Goal: Transaction & Acquisition: Purchase product/service

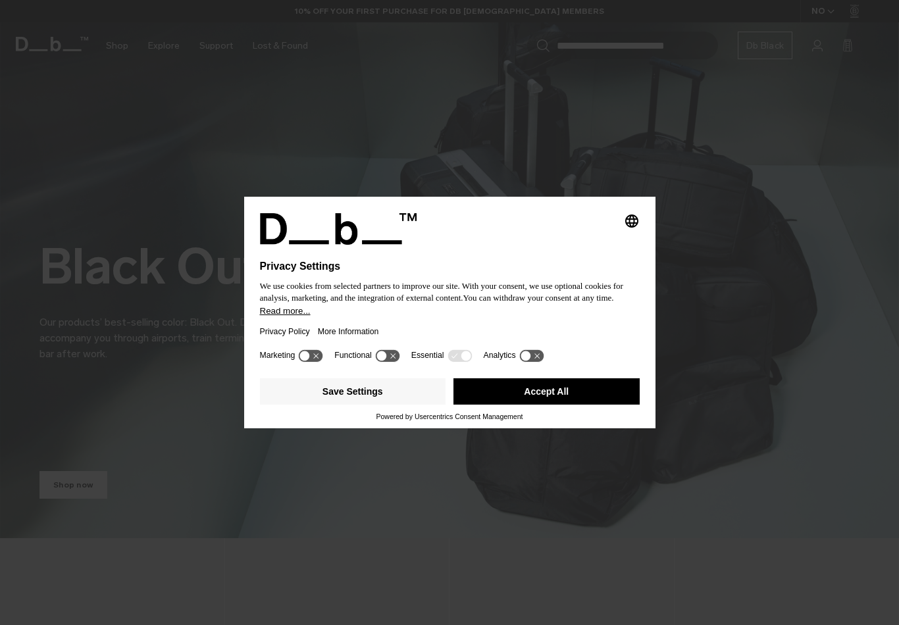
click at [575, 405] on button "Accept All" at bounding box center [546, 391] width 186 height 26
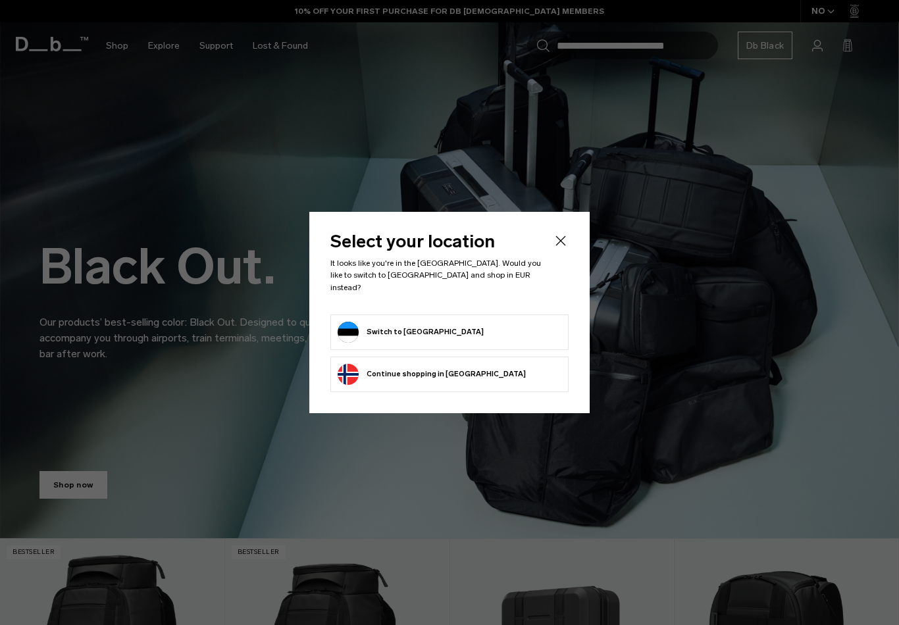
click at [464, 328] on form "Switch to Estonia" at bounding box center [449, 332] width 224 height 21
click at [415, 332] on button "Switch to Estonia" at bounding box center [410, 332] width 146 height 21
click at [411, 322] on button "Switch to Estonia" at bounding box center [410, 332] width 146 height 21
click at [416, 326] on button "Switch to Estonia" at bounding box center [410, 332] width 146 height 21
click at [424, 329] on button "Switch to Estonia" at bounding box center [410, 332] width 146 height 21
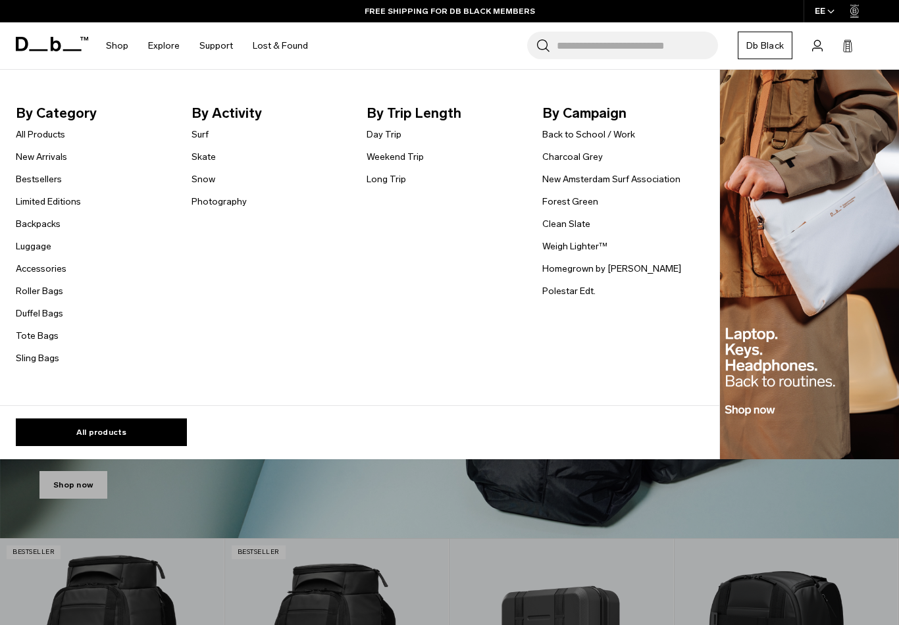
click at [35, 225] on link "Backpacks" at bounding box center [38, 224] width 45 height 14
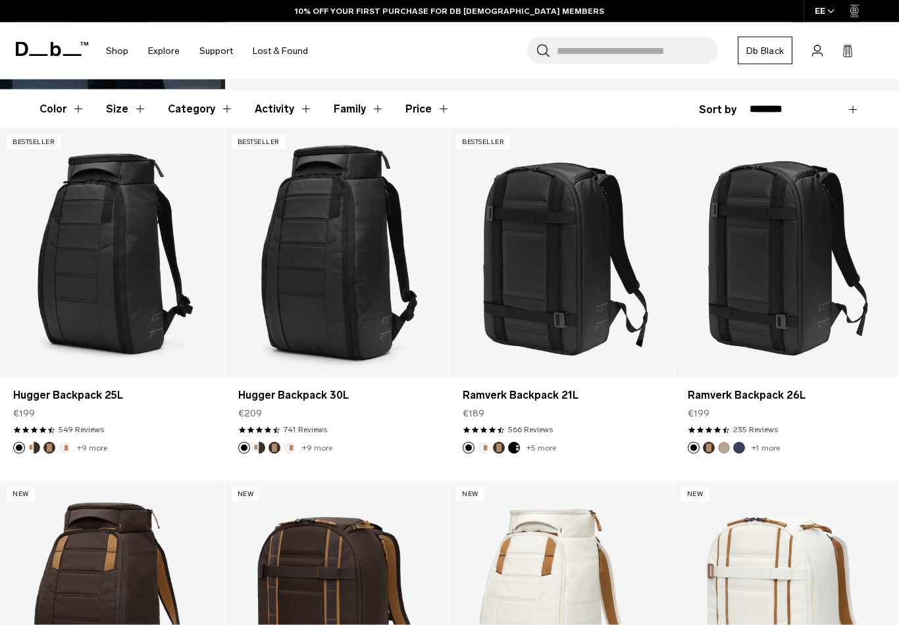
scroll to position [187, 0]
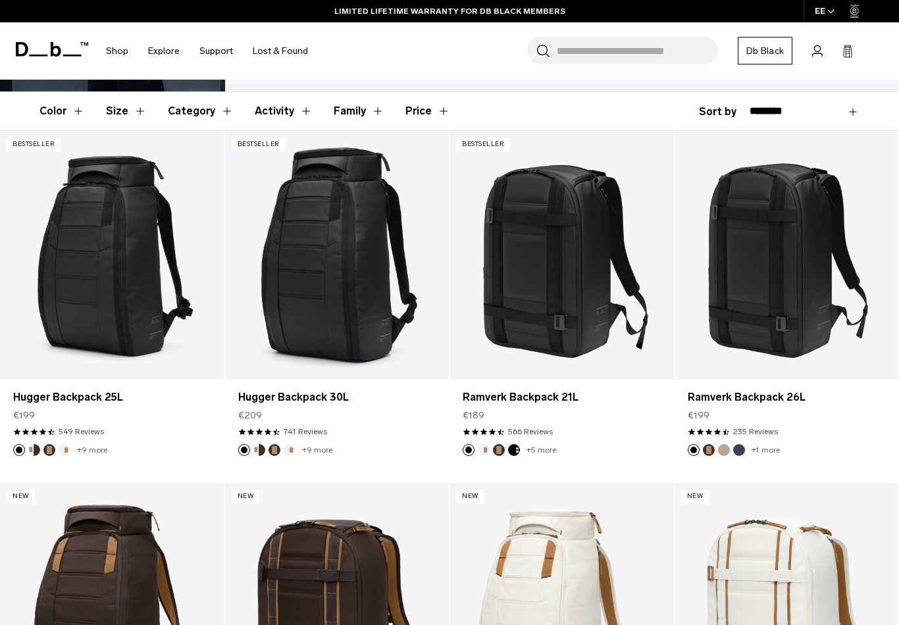
click at [184, 449] on footer "+9 more" at bounding box center [112, 450] width 224 height 12
click at [74, 363] on button "Add to Cart" at bounding box center [112, 358] width 211 height 30
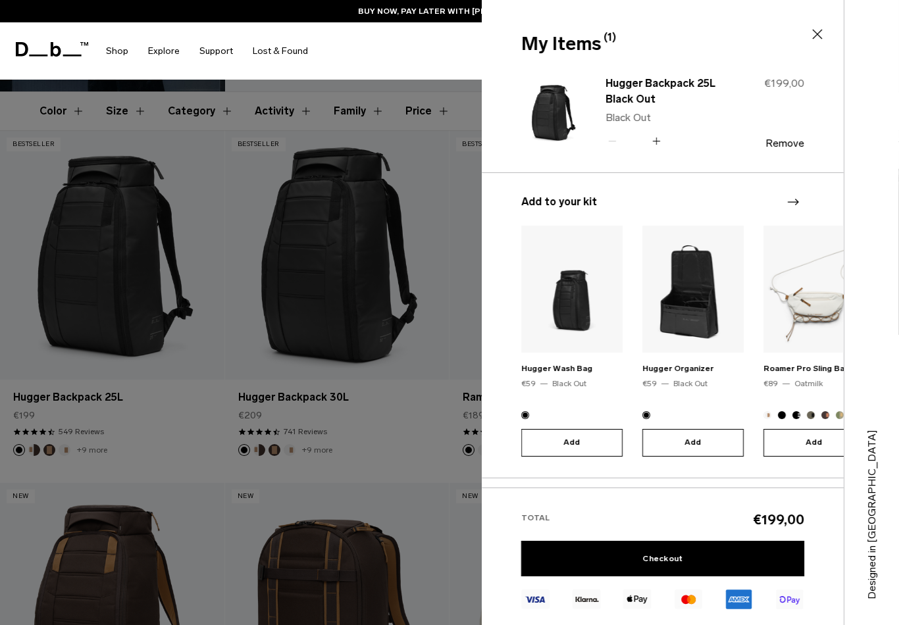
click at [816, 39] on icon at bounding box center [817, 34] width 16 height 16
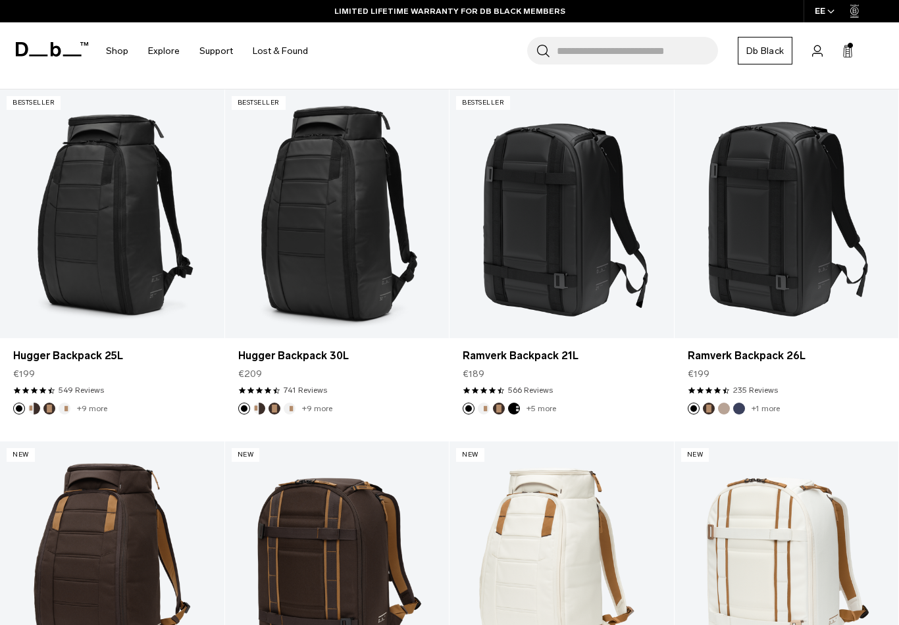
scroll to position [228, 0]
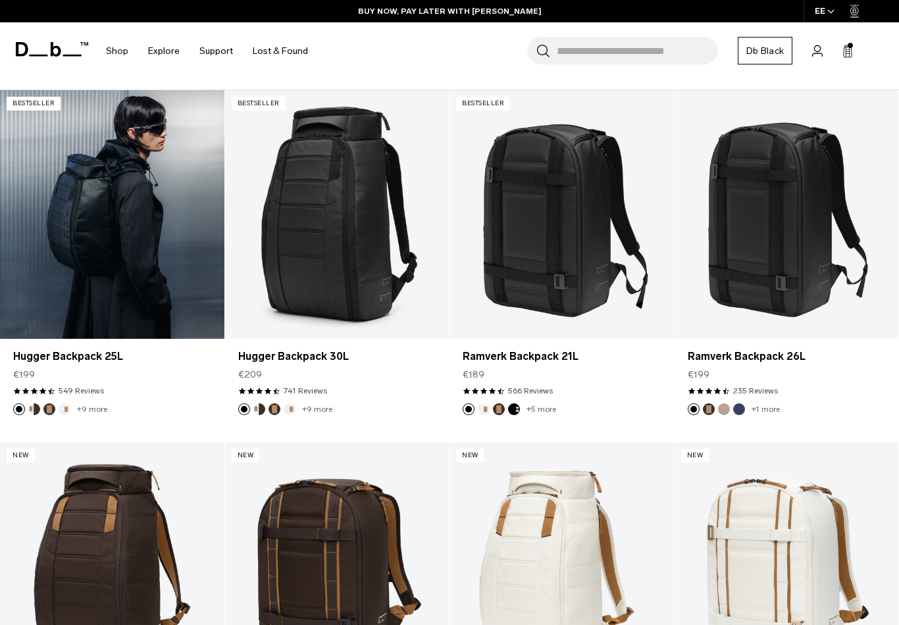
click at [161, 280] on link "Hugger Backpack 25L" at bounding box center [112, 214] width 224 height 249
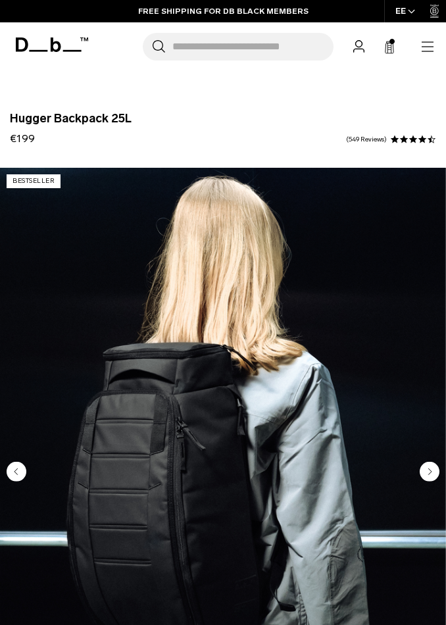
click at [195, 126] on div "Hugger Backpack 25L €199 4.5 star rating 549 Reviews" at bounding box center [223, 129] width 426 height 34
click at [235, 110] on div "Hugger Backpack 25L €199 4.5 star rating 549 Reviews" at bounding box center [223, 132] width 446 height 71
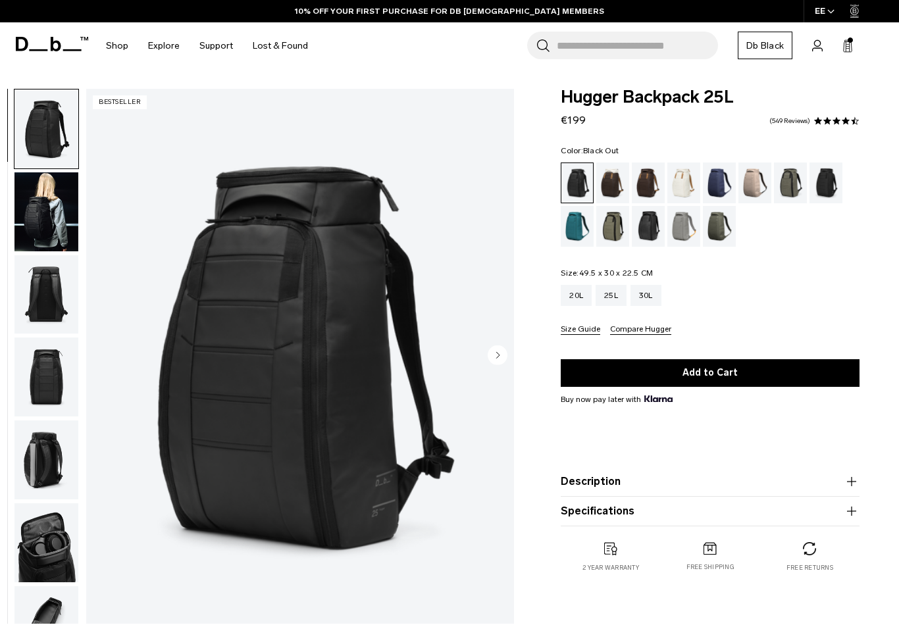
click at [580, 303] on div "20L" at bounding box center [575, 295] width 31 height 21
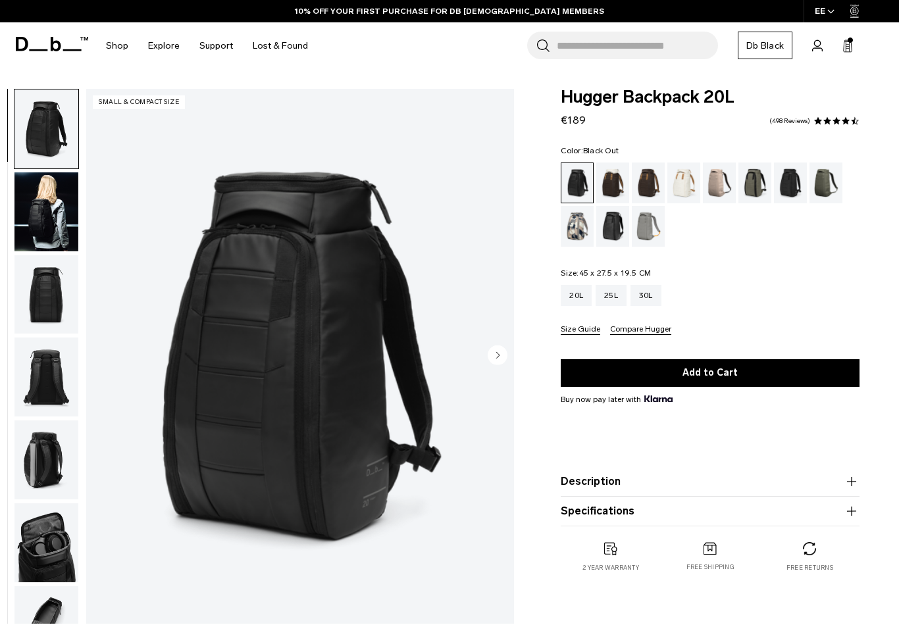
click at [61, 237] on img "button" at bounding box center [46, 211] width 64 height 79
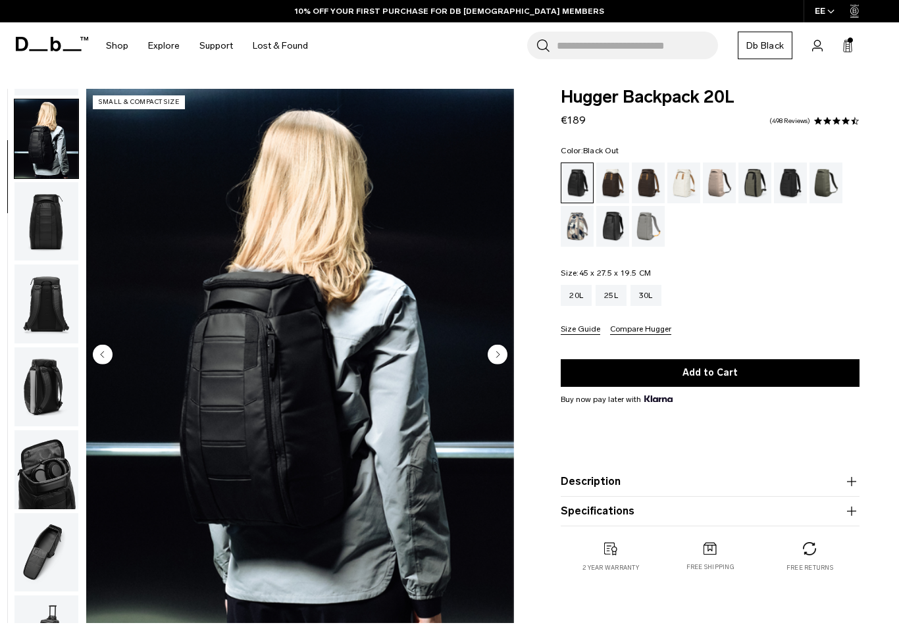
scroll to position [84, 0]
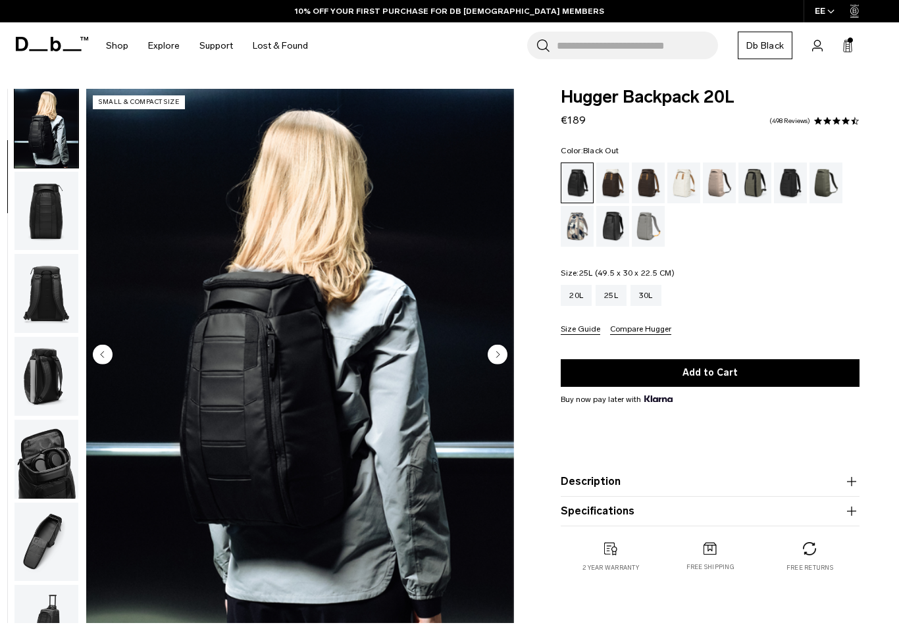
click at [617, 300] on div "25L" at bounding box center [610, 295] width 31 height 21
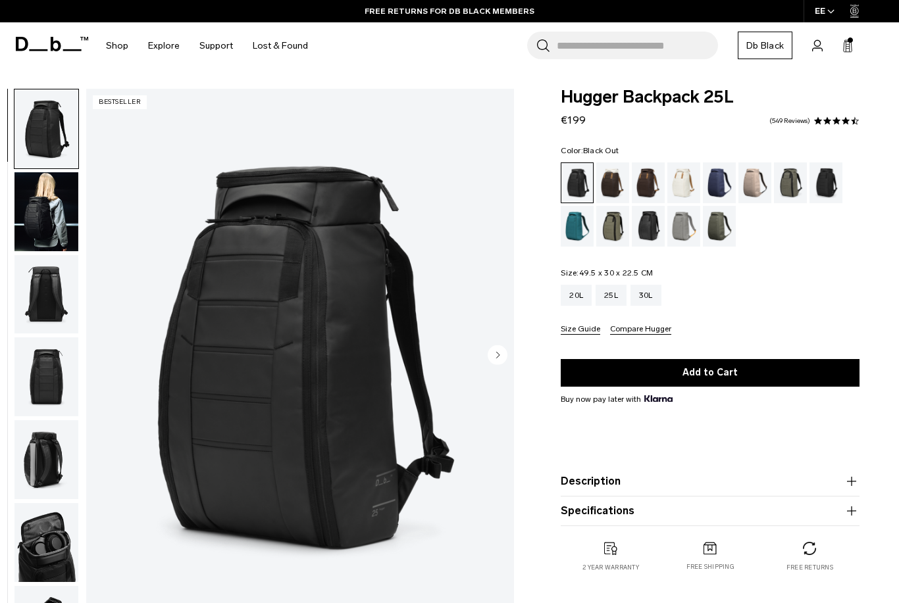
click at [654, 295] on div "30L" at bounding box center [645, 295] width 31 height 21
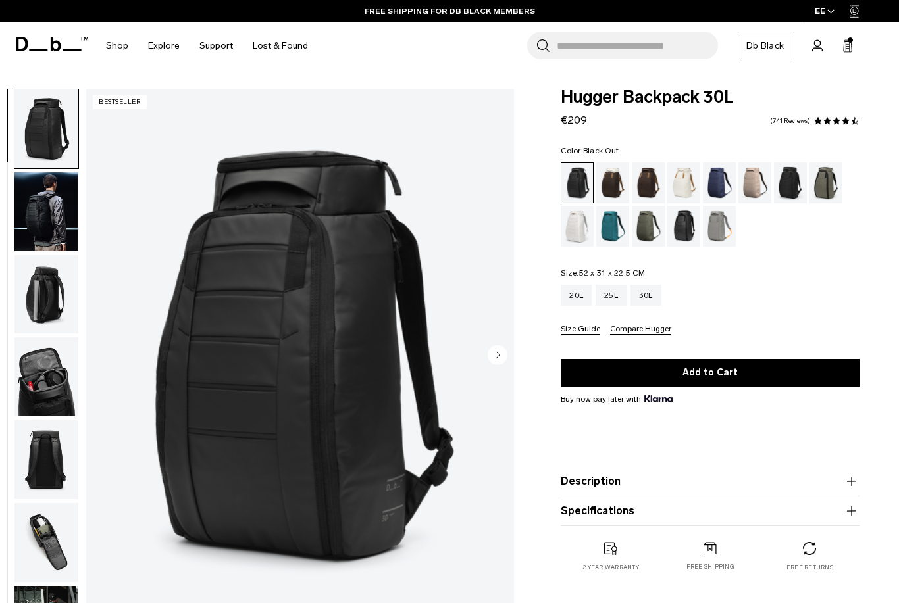
click at [583, 298] on div "20L" at bounding box center [575, 295] width 31 height 21
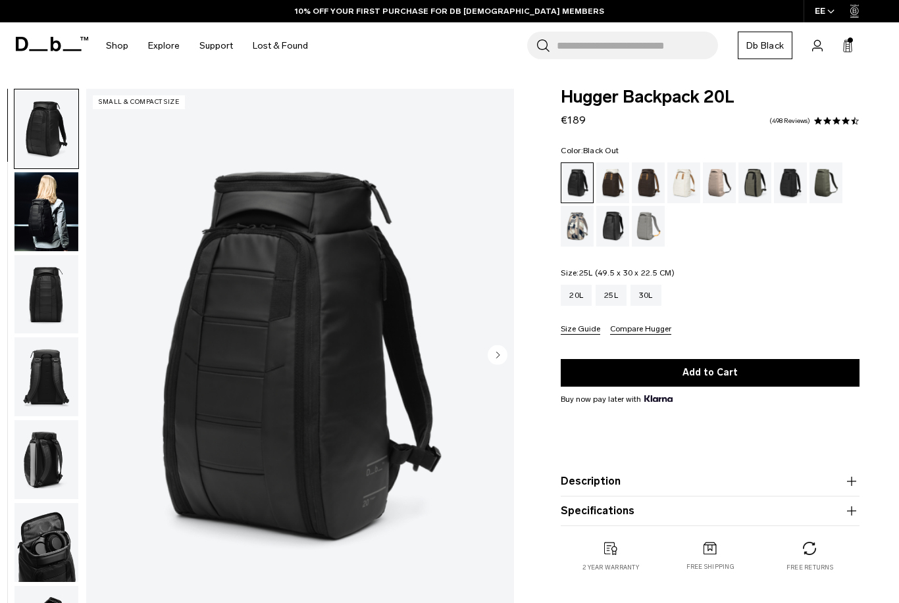
click at [615, 298] on div "25L" at bounding box center [610, 295] width 31 height 21
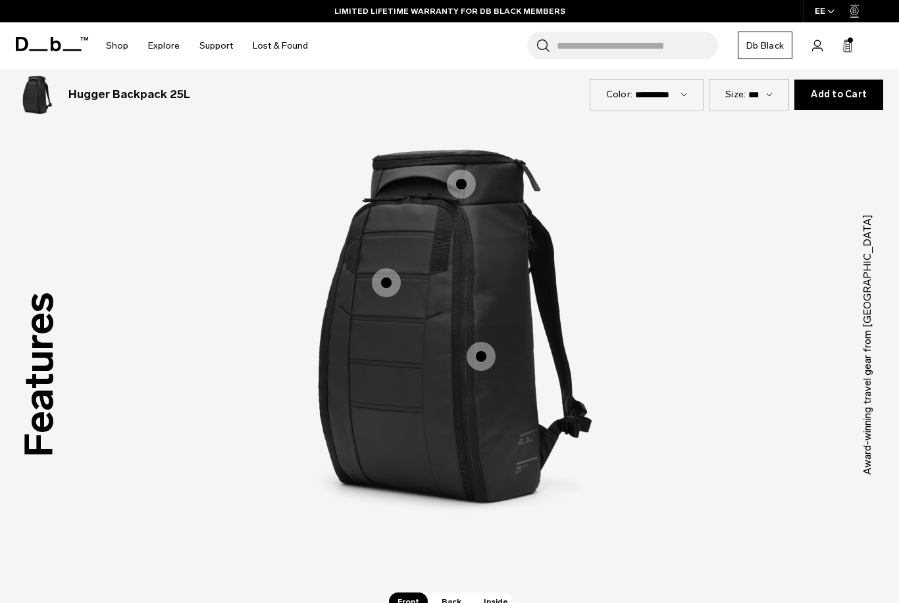
scroll to position [1584, 0]
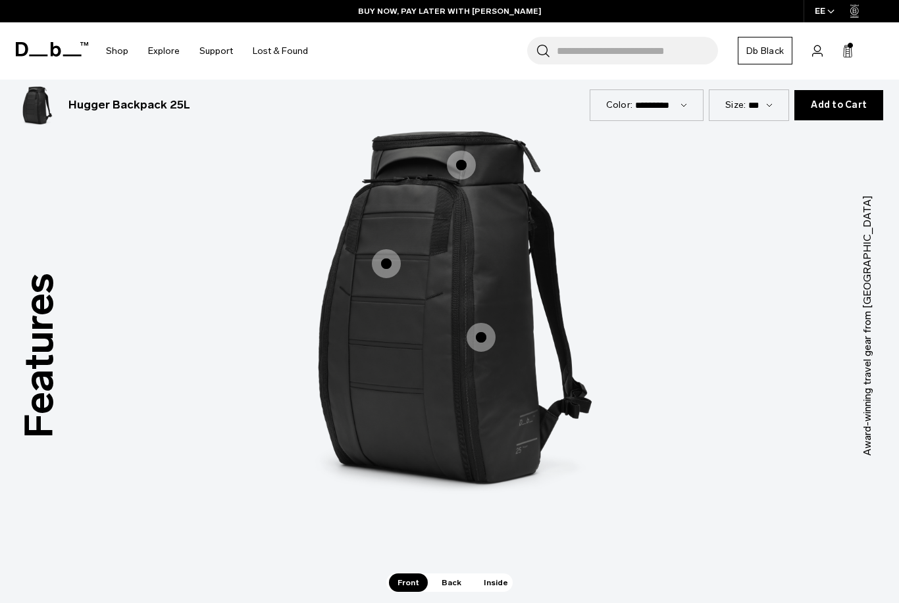
click at [450, 574] on span "Back" at bounding box center [451, 583] width 37 height 18
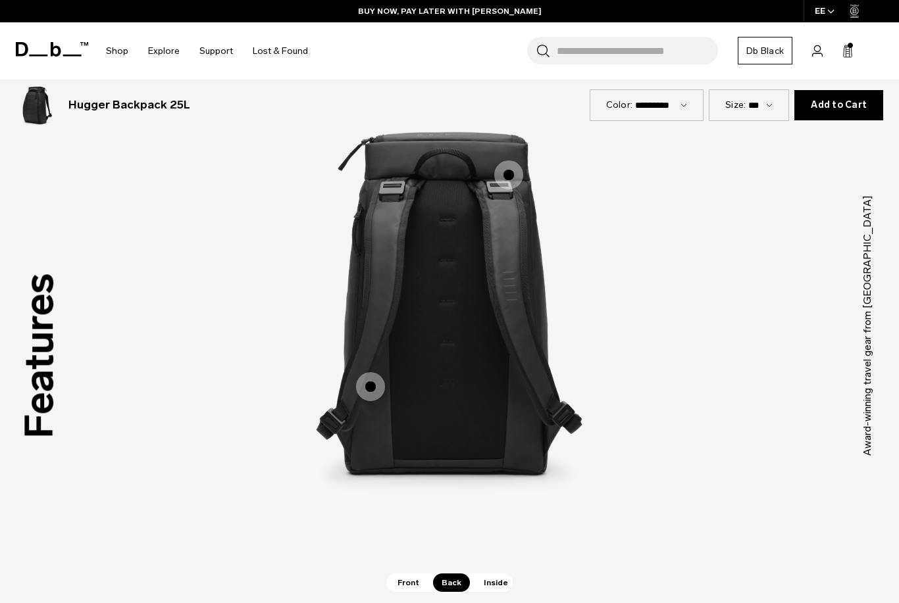
click at [376, 372] on span "2 / 3" at bounding box center [370, 386] width 29 height 29
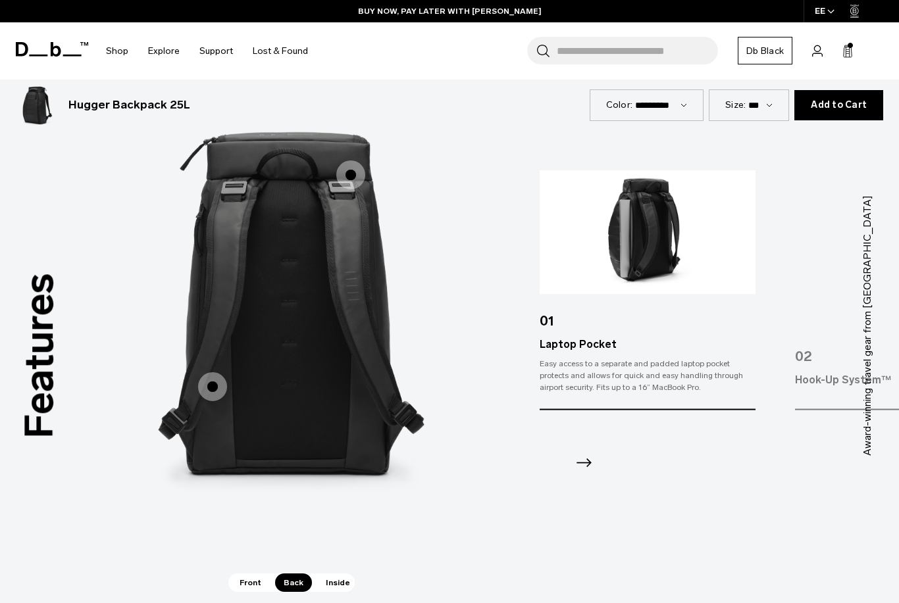
click at [355, 164] on span "2 / 3" at bounding box center [350, 174] width 29 height 29
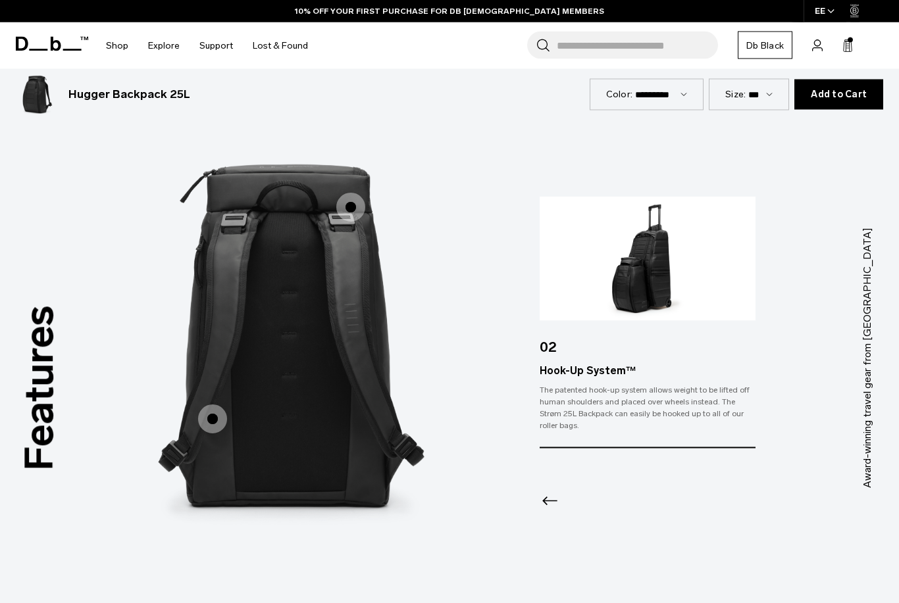
scroll to position [1560, 0]
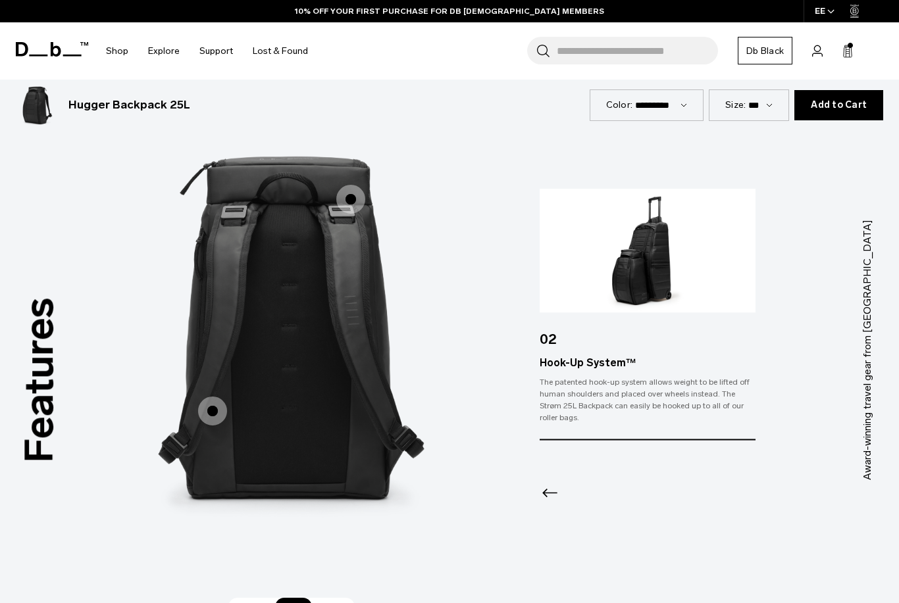
click at [337, 598] on span "Inside" at bounding box center [337, 607] width 41 height 18
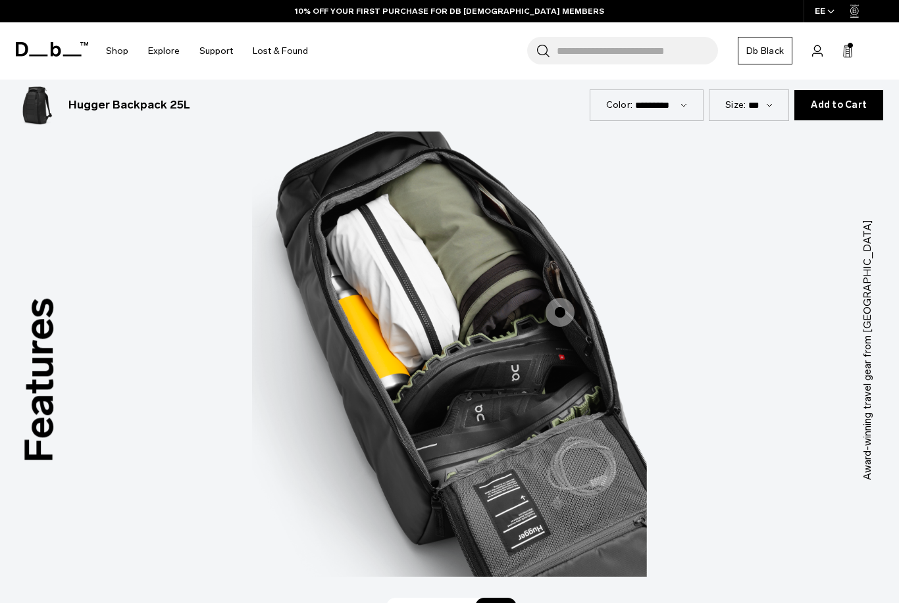
click at [401, 600] on span "Front" at bounding box center [408, 607] width 39 height 18
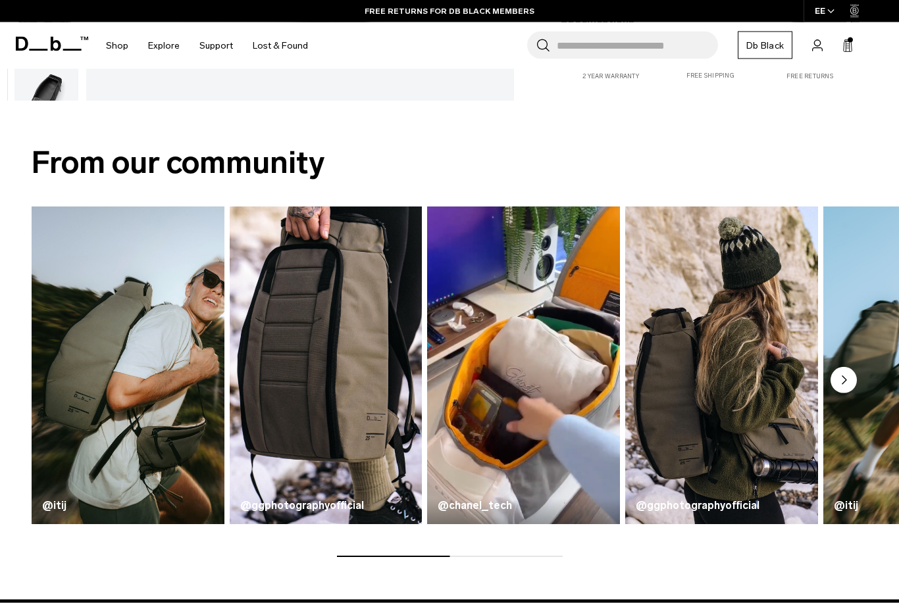
scroll to position [0, 0]
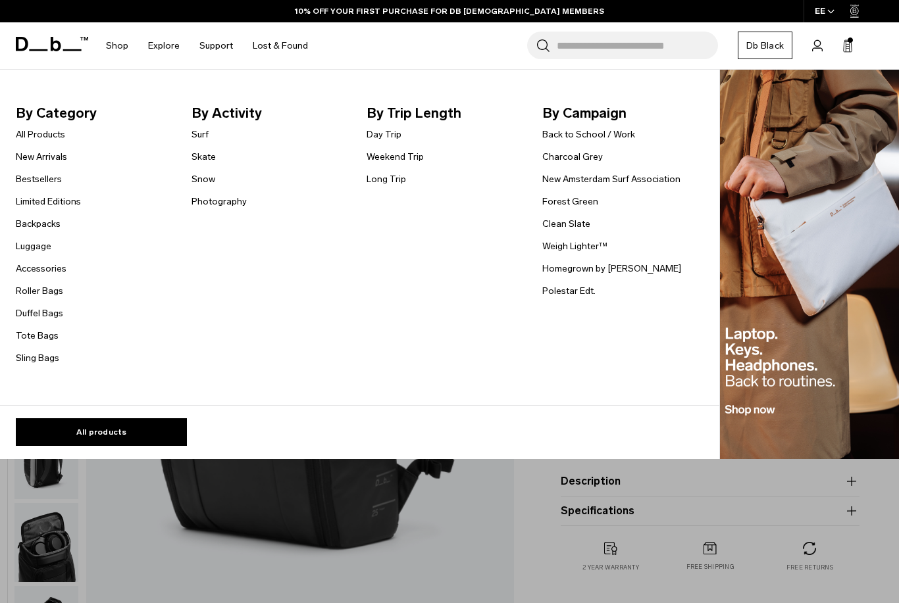
click at [56, 228] on link "Backpacks" at bounding box center [38, 224] width 45 height 14
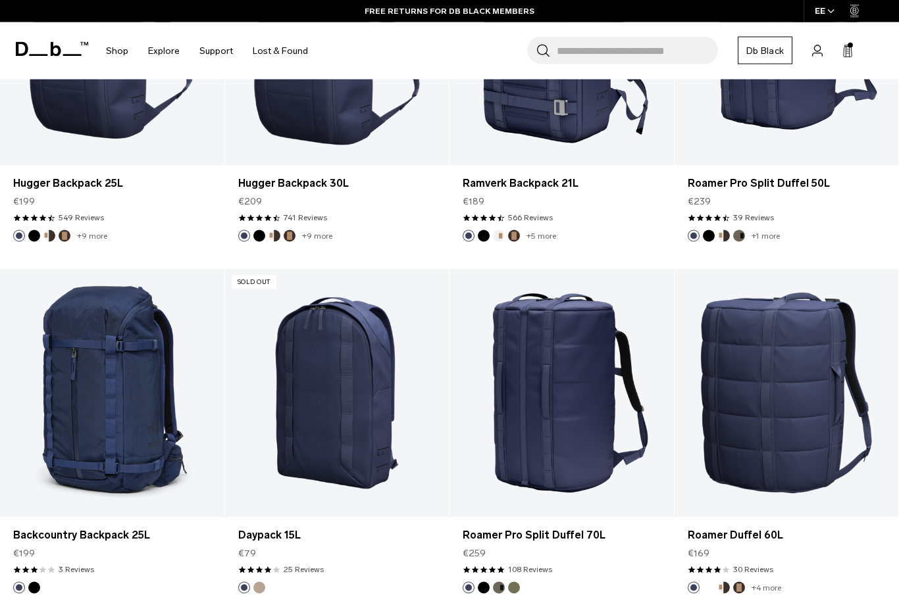
scroll to position [3215, 0]
click at [570, 185] on link "Ramverk Backpack 21L" at bounding box center [561, 183] width 198 height 16
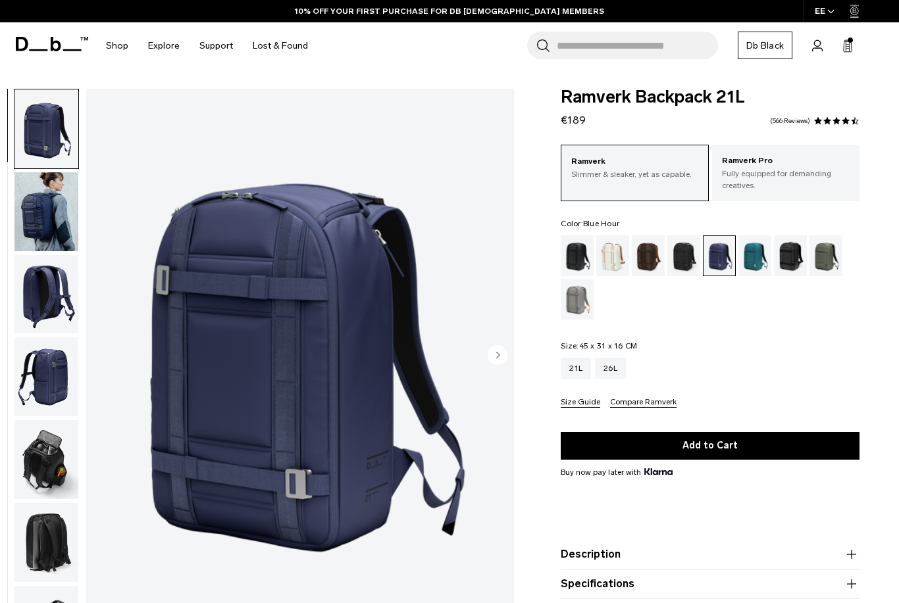
click at [607, 374] on div "26L" at bounding box center [610, 368] width 31 height 21
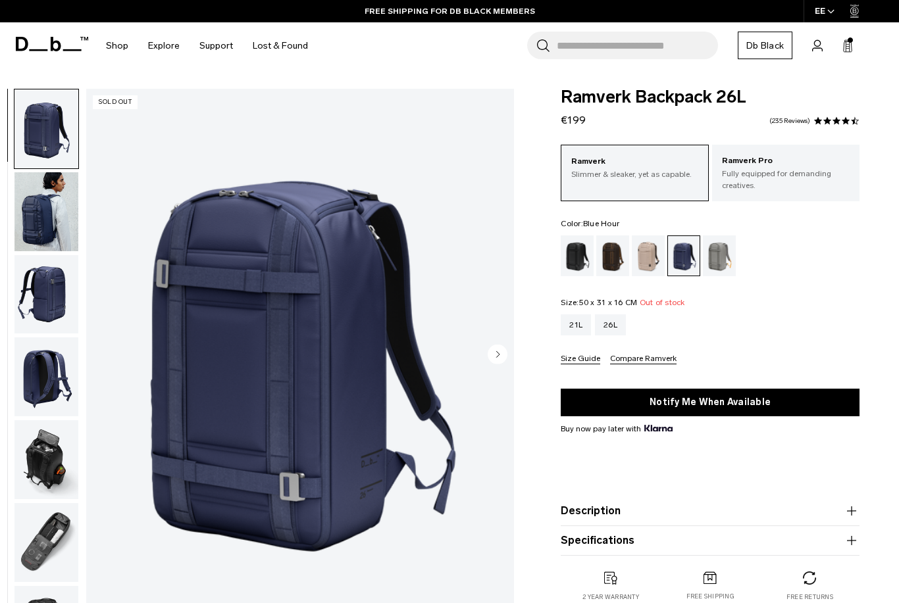
click at [649, 257] on div "Fogbow Beige" at bounding box center [648, 255] width 34 height 41
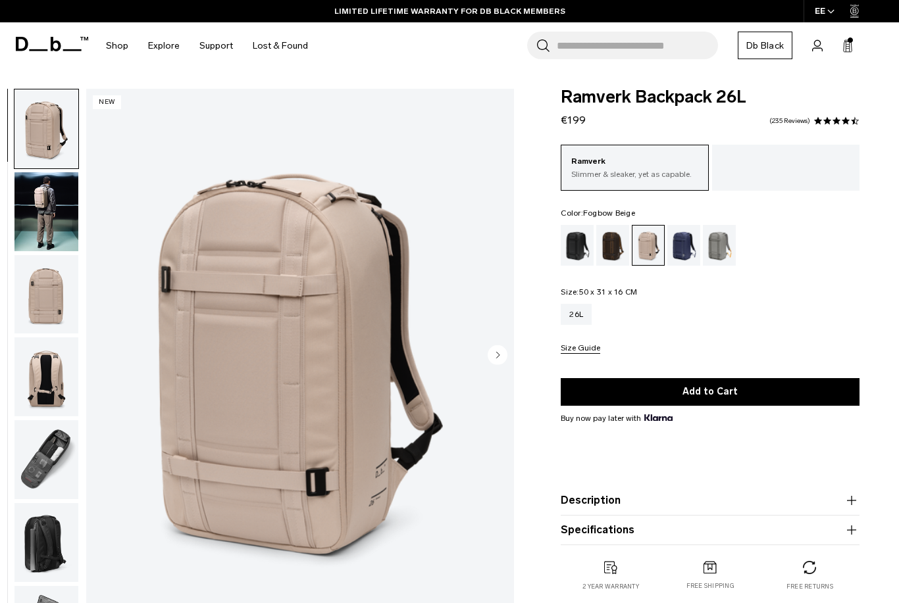
click at [117, 50] on link "Shop" at bounding box center [117, 45] width 22 height 47
click at [119, 48] on link "Shop" at bounding box center [117, 45] width 22 height 47
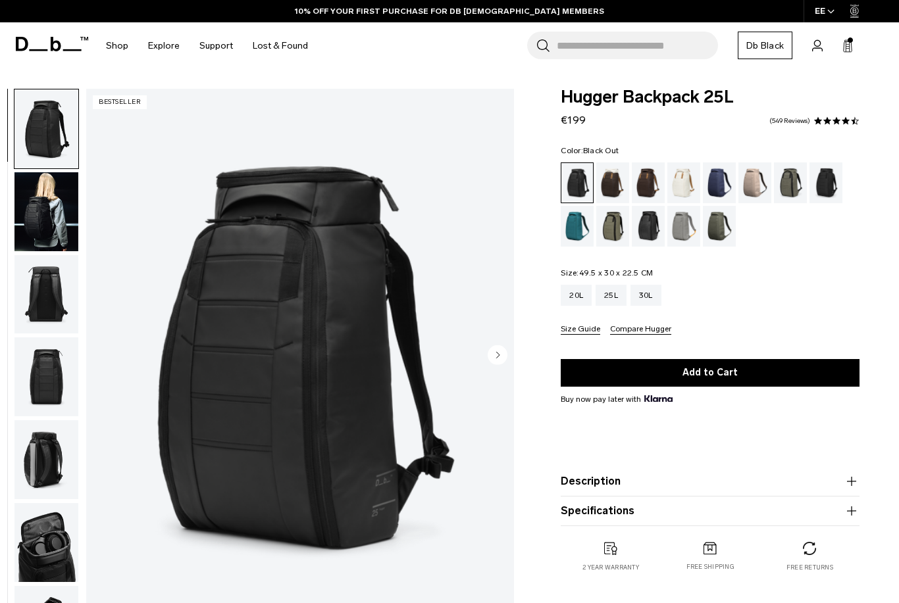
click at [612, 191] on div "Cappuccino" at bounding box center [613, 182] width 34 height 41
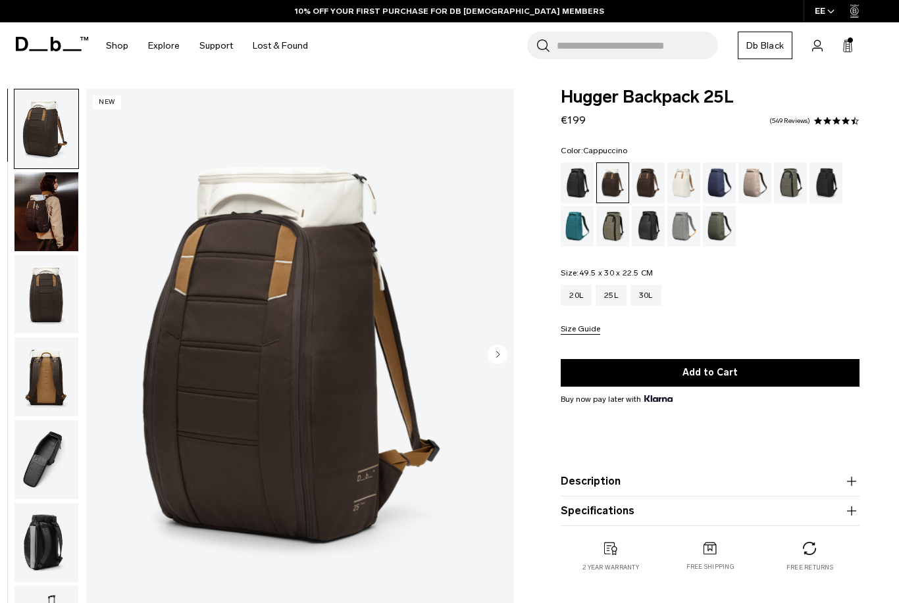
click at [645, 193] on div "Espresso" at bounding box center [648, 182] width 34 height 41
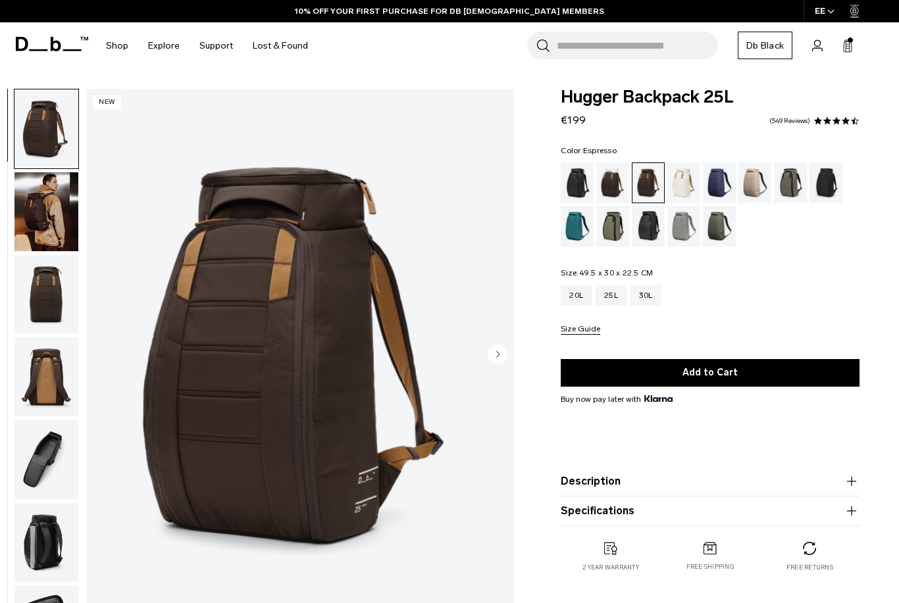
click at [752, 187] on div "Fogbow Beige" at bounding box center [755, 182] width 34 height 41
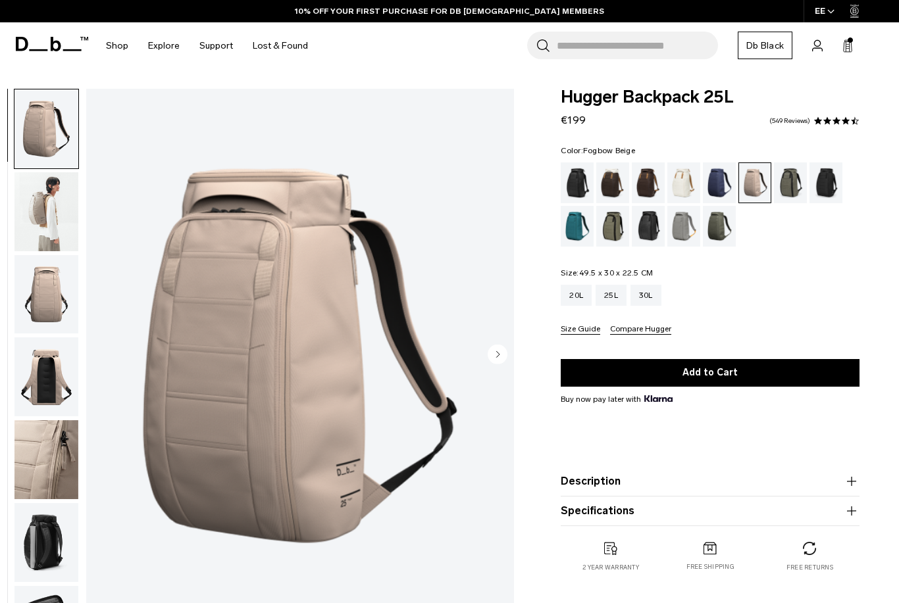
click at [620, 231] on div "Mash Green" at bounding box center [613, 226] width 34 height 41
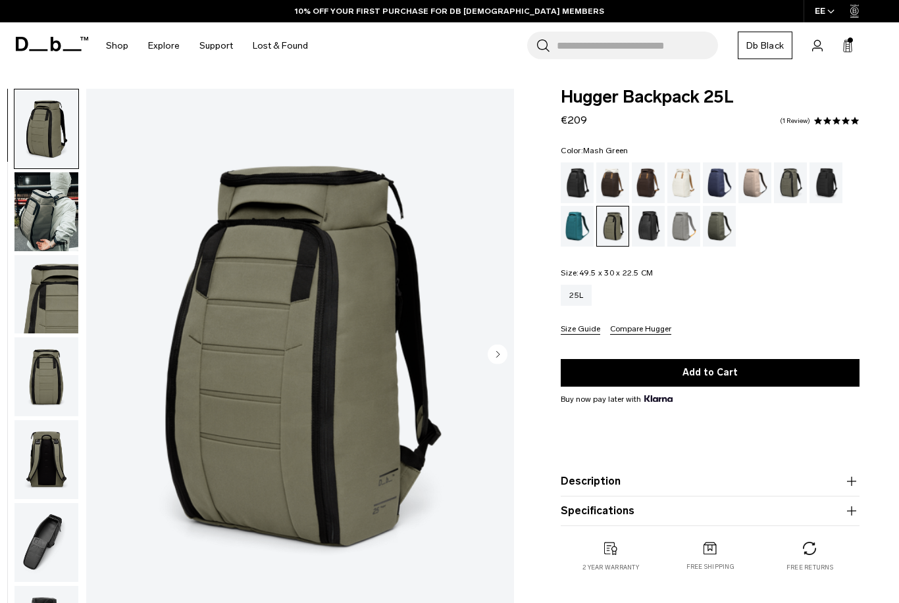
click at [573, 192] on div "Black Out" at bounding box center [577, 182] width 34 height 41
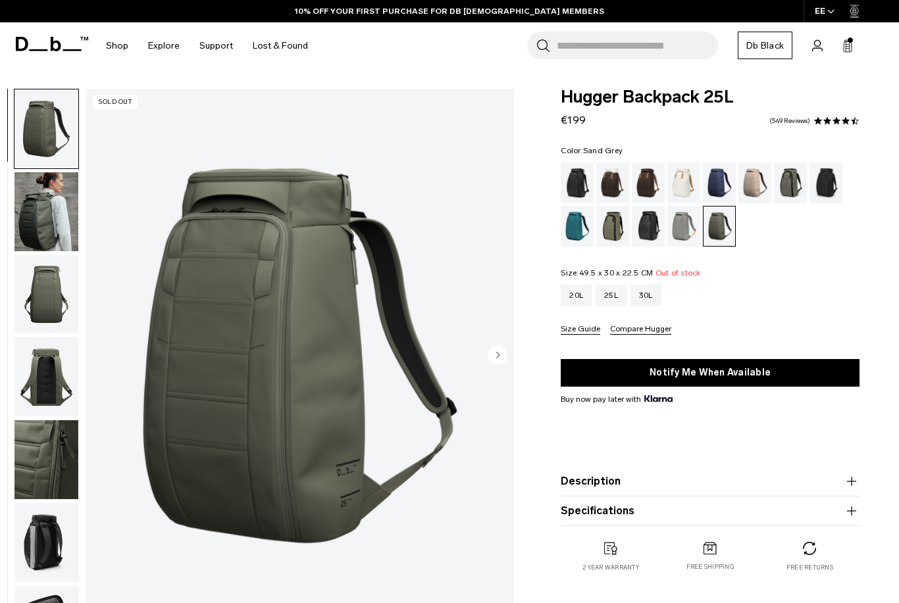
click at [679, 224] on div "Sand Grey" at bounding box center [684, 226] width 34 height 41
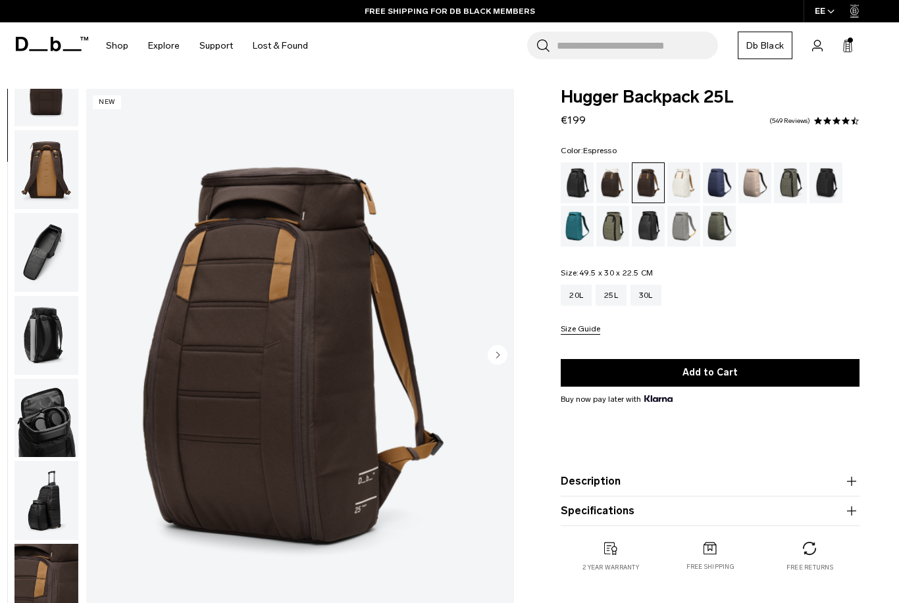
click at [773, 45] on link "Db Black" at bounding box center [764, 46] width 55 height 28
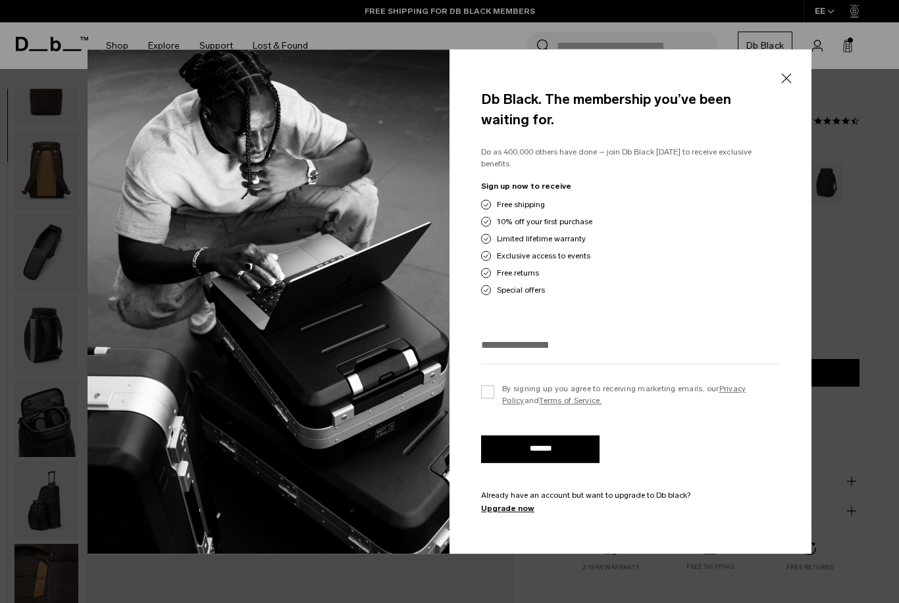
click at [538, 341] on input "email" at bounding box center [630, 345] width 299 height 22
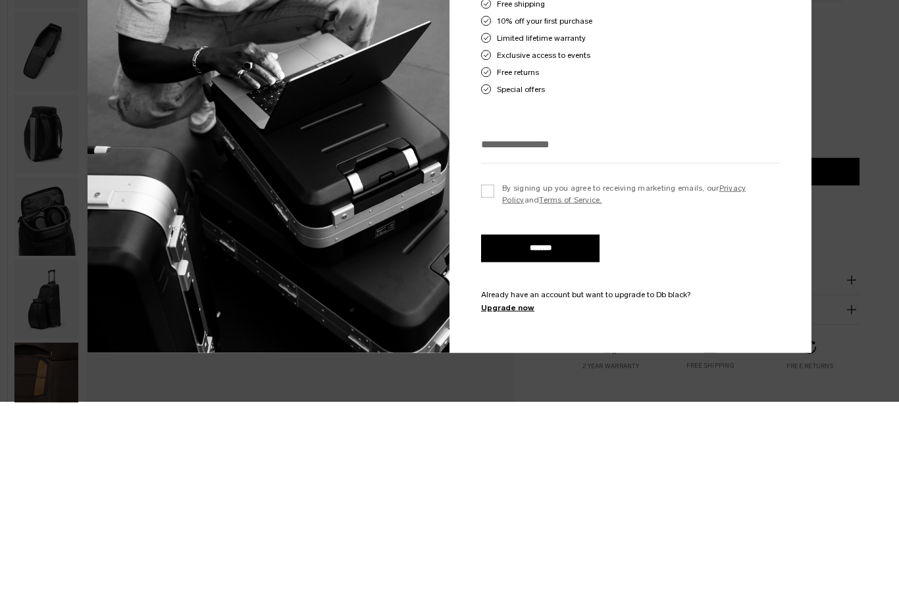
type input "**********"
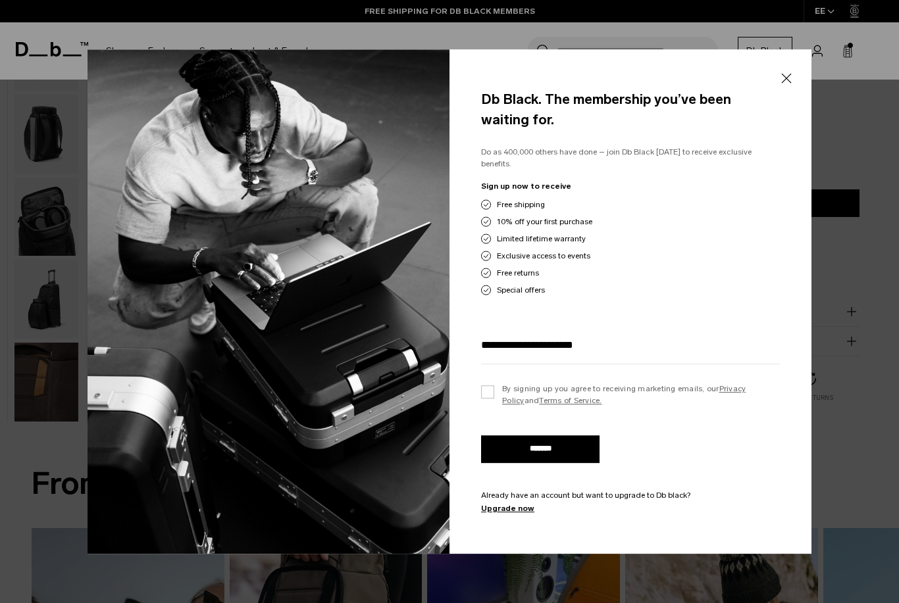
click at [485, 389] on label "By signing up you agree to receiving marketing emails, our Privacy Policy and T…" at bounding box center [630, 395] width 299 height 24
click at [584, 450] on input "*******" at bounding box center [540, 449] width 118 height 28
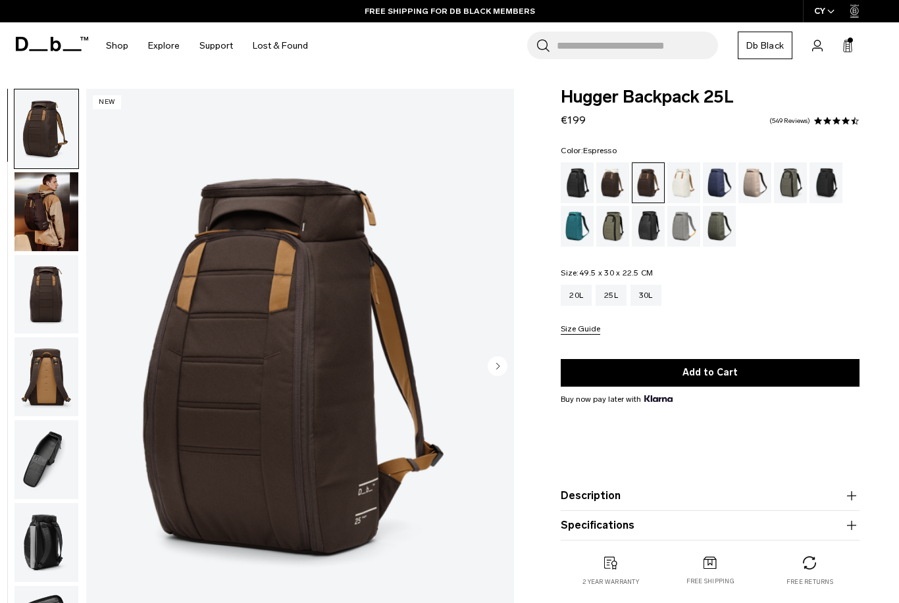
click at [857, 239] on ul at bounding box center [709, 204] width 299 height 84
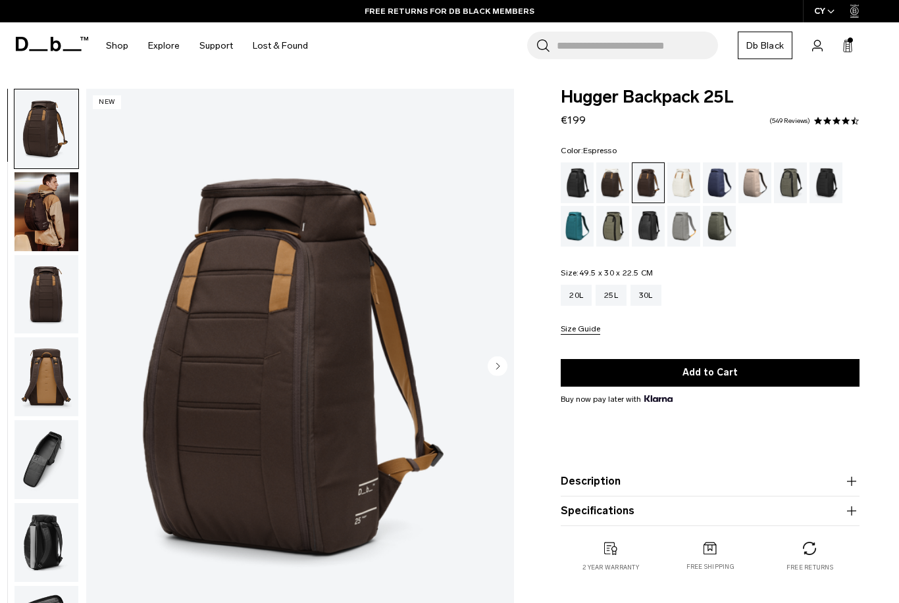
click at [737, 376] on button "Add to Cart" at bounding box center [709, 373] width 299 height 28
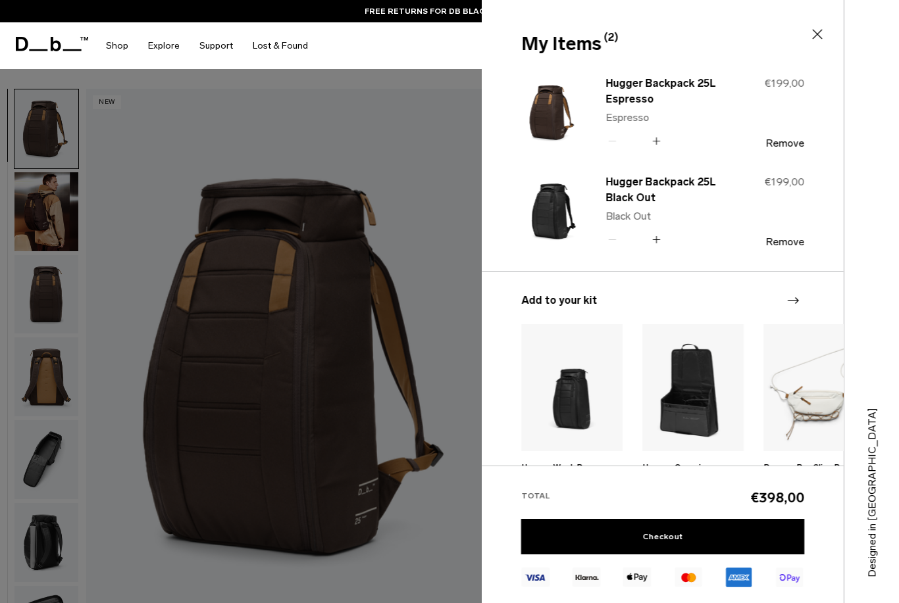
click at [785, 248] on button "Remove" at bounding box center [784, 242] width 39 height 12
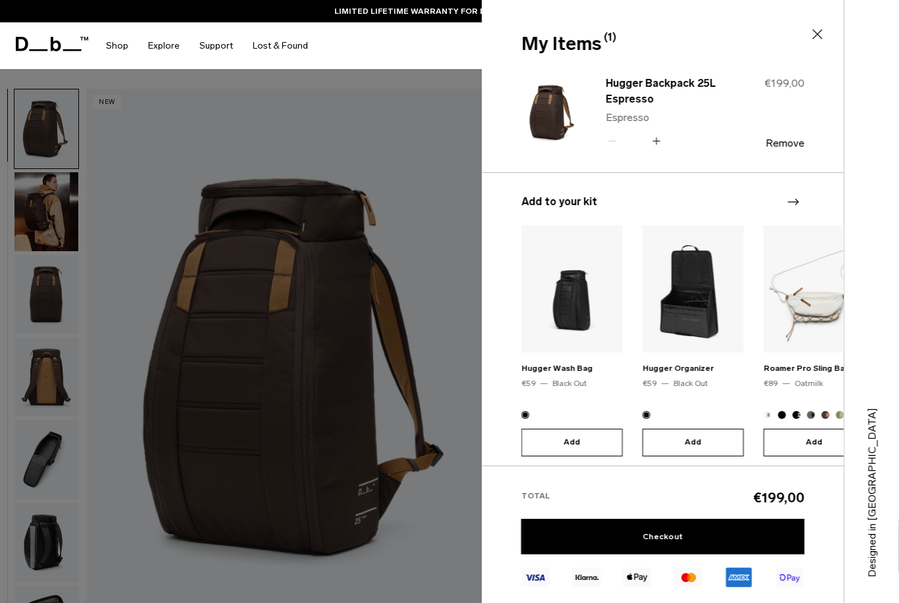
click at [687, 540] on link "Checkout" at bounding box center [662, 537] width 283 height 36
